Goal: Navigation & Orientation: Find specific page/section

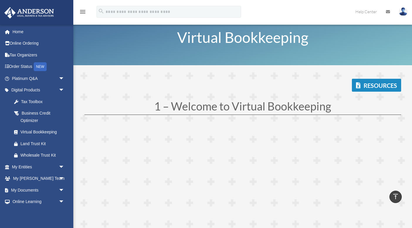
scroll to position [1709, 0]
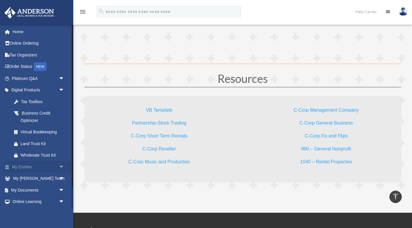
click at [48, 168] on link "My Entities arrow_drop_down" at bounding box center [38, 167] width 69 height 12
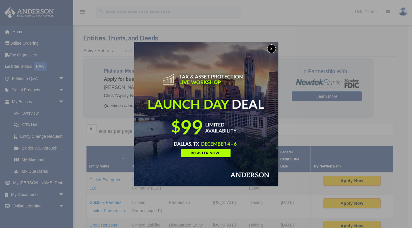
click at [271, 48] on button "x" at bounding box center [271, 48] width 9 height 9
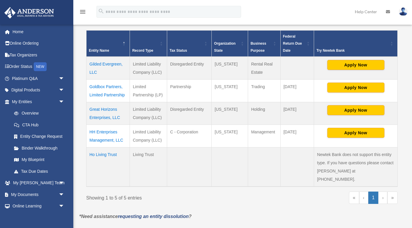
scroll to position [119, 0]
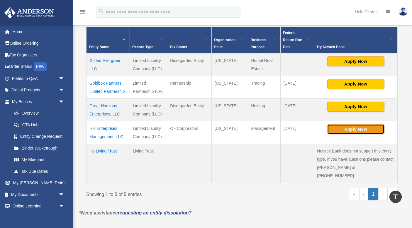
click at [354, 130] on button "Apply Now" at bounding box center [356, 129] width 57 height 10
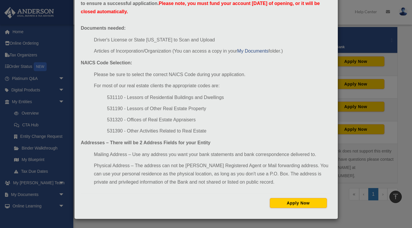
scroll to position [0, 0]
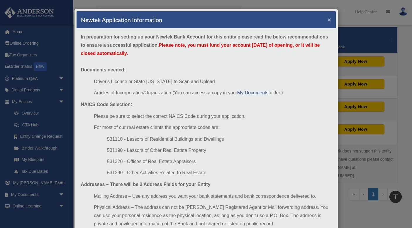
click at [328, 20] on button "×" at bounding box center [330, 19] width 4 height 6
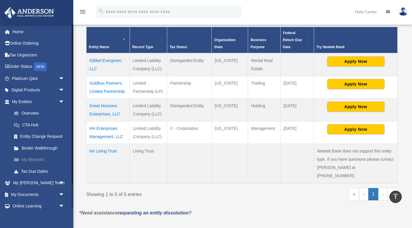
click at [35, 156] on link "My Blueprint" at bounding box center [40, 160] width 65 height 12
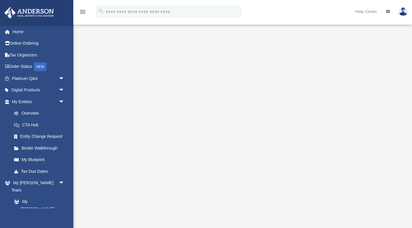
scroll to position [31, 0]
click at [411, 199] on div at bounding box center [242, 121] width 339 height 235
click at [33, 112] on link "Overview" at bounding box center [40, 113] width 65 height 12
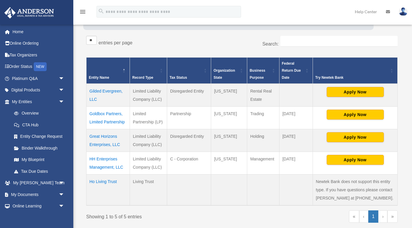
scroll to position [93, 0]
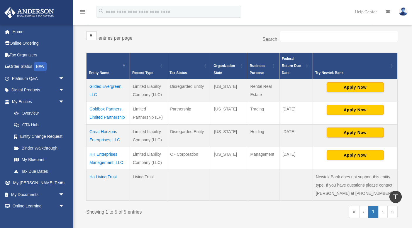
click at [407, 169] on div "Entities, Trusts, and Deeds Active Entities Inactive Entities Active Trusts Ina…" at bounding box center [242, 83] width 335 height 286
